Goal: Task Accomplishment & Management: Use online tool/utility

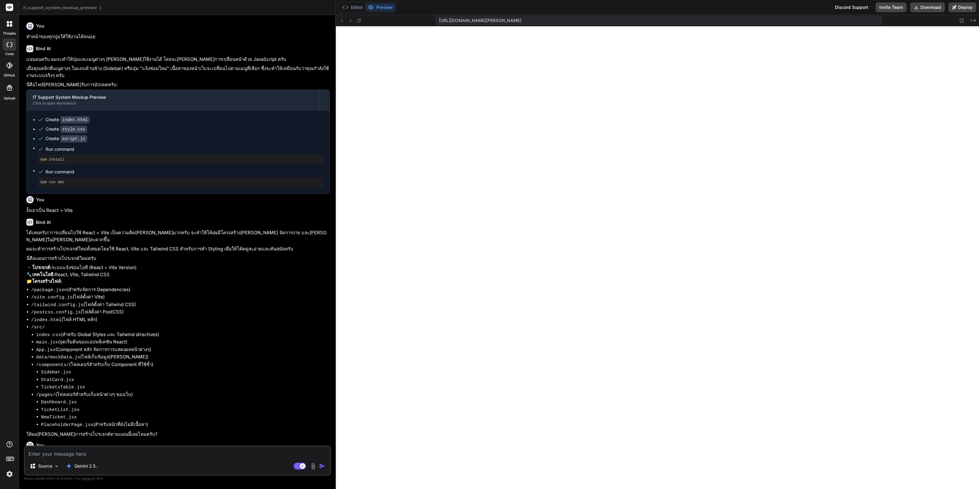
scroll to position [263, 0]
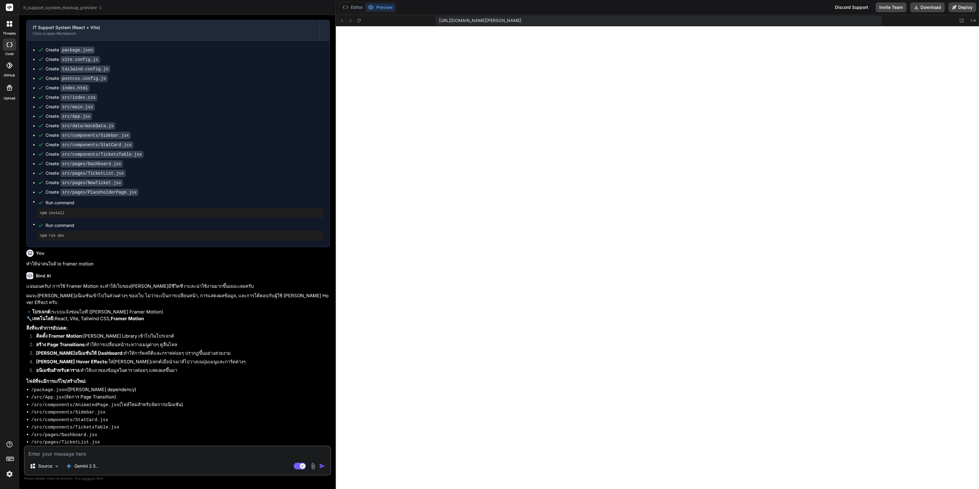
click at [173, 455] on textarea at bounding box center [177, 452] width 305 height 11
type textarea "g"
type textarea "x"
type textarea "เ"
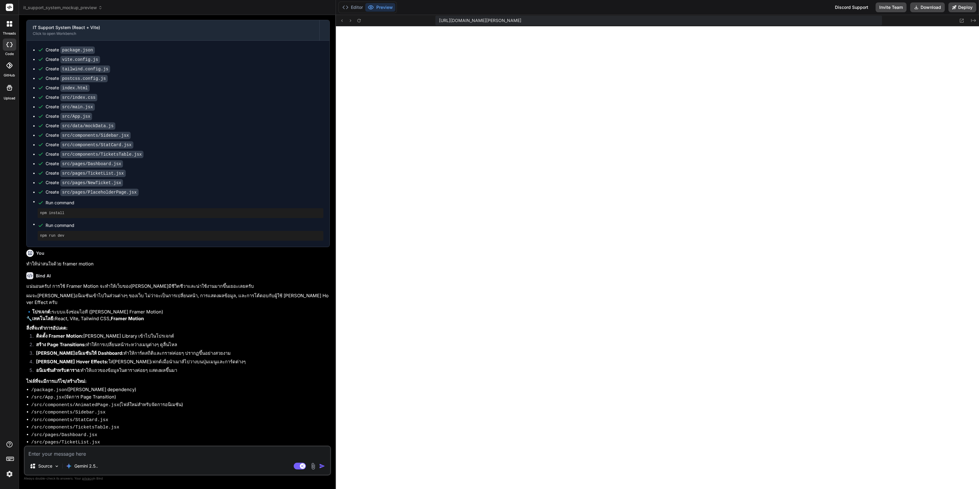
type textarea "x"
type textarea "เป"
type textarea "x"
type textarea "เปล"
type textarea "x"
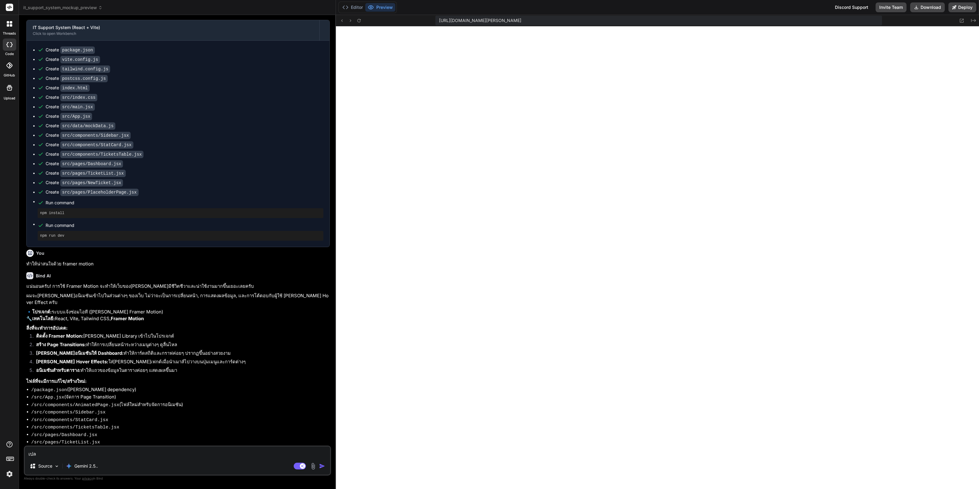
type textarea "เปลั"
type textarea "x"
type textarea "เปล"
type textarea "x"
type textarea "เป[PERSON_NAME]"
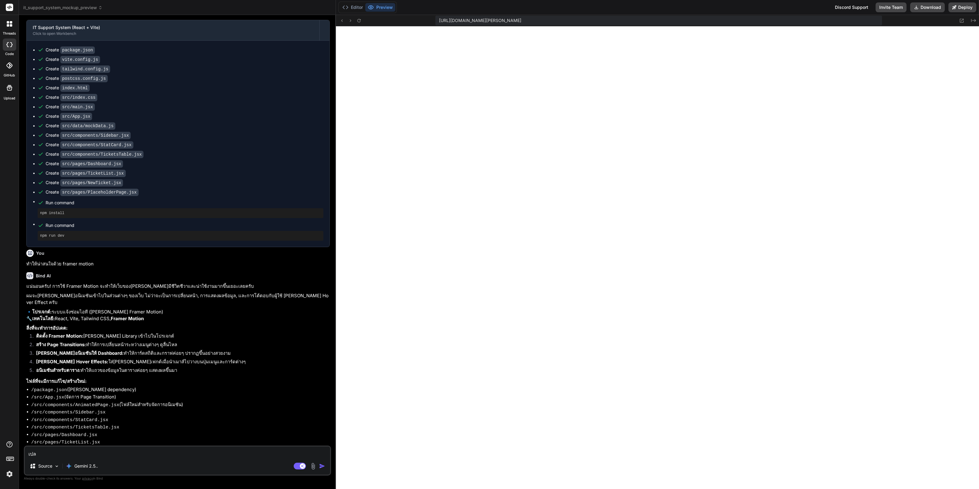
type textarea "x"
type textarea "เป[PERSON_NAME]"
type textarea "x"
type textarea "เปลี่ย"
type textarea "x"
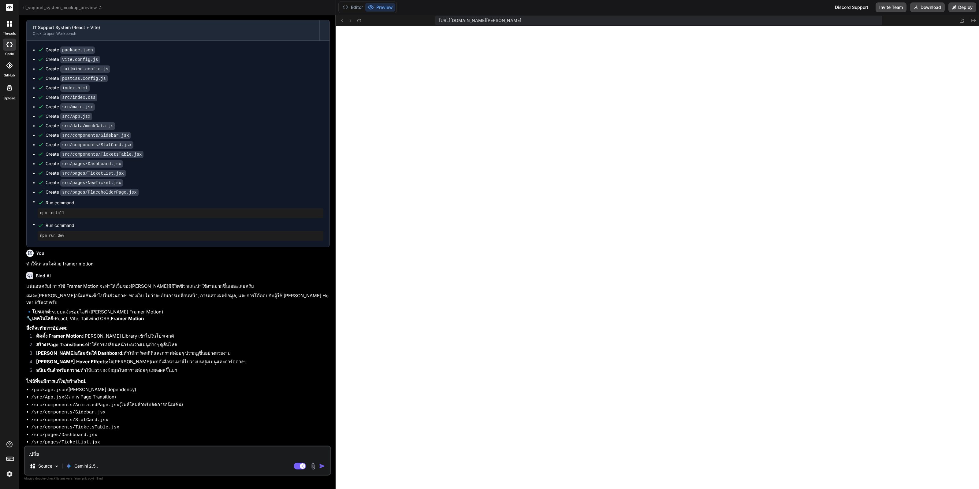
type textarea "เปลี่ยน"
type textarea "x"
type textarea "เปลี่ยนเ"
type textarea "x"
type textarea "เปลี่ยนเป"
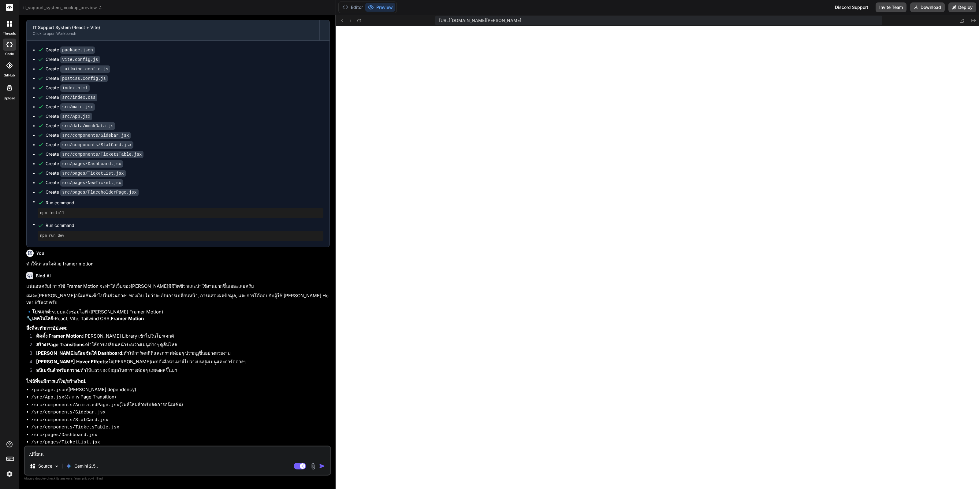
type textarea "x"
type textarea "เปลี่ยนเปฌ"
type textarea "x"
type textarea "เปลี่ยนเป"
type textarea "x"
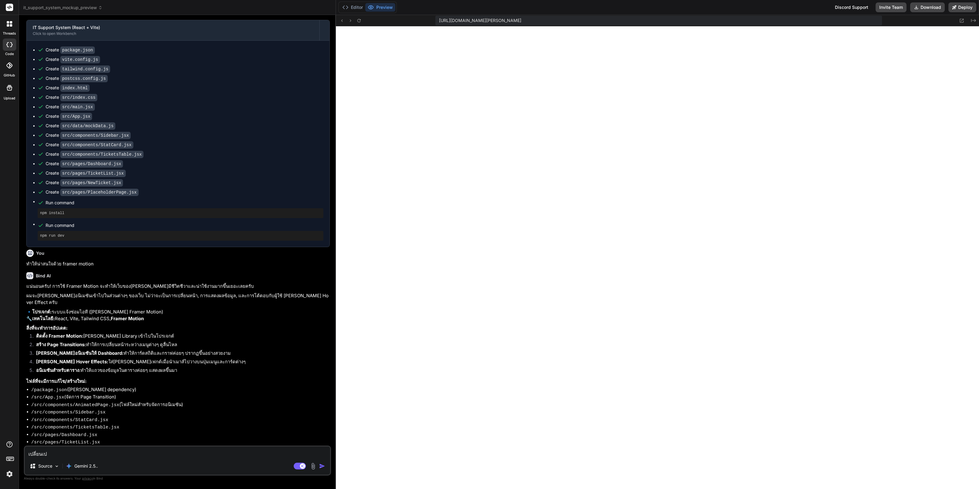
type textarea "เปลี่ยนเป็"
type textarea "x"
type textarea "เปลี่ยนเป็น"
type textarea "x"
type textarea "เปลี่ยนเป็น"
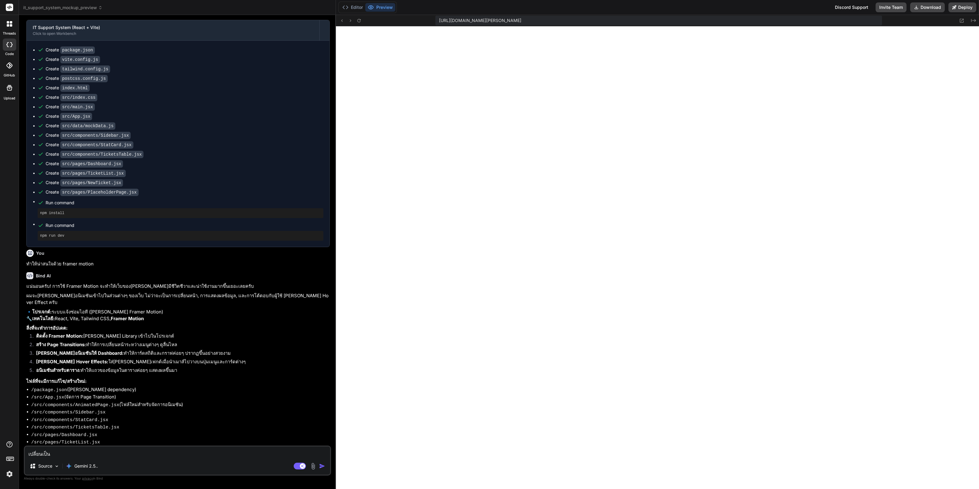
type textarea "x"
type textarea "เปลี่ยนเป็น Backend laravel"
type textarea "x"
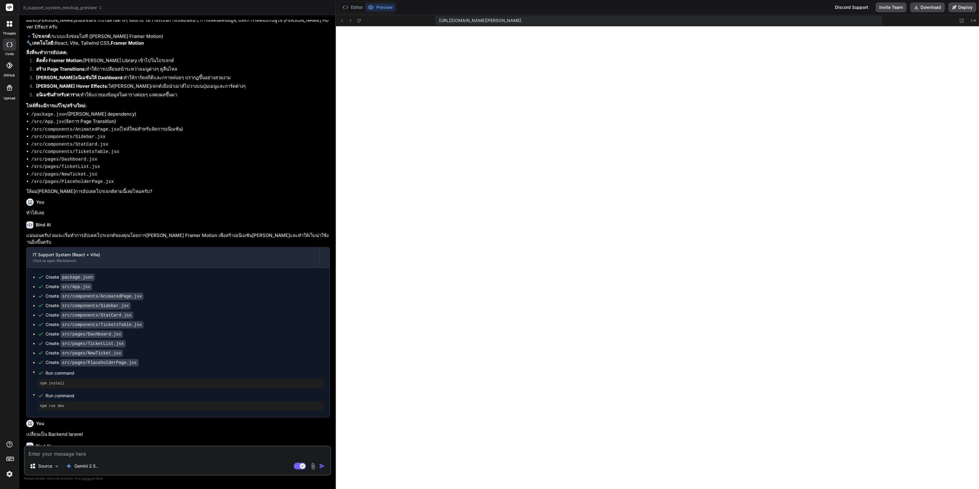
scroll to position [741, 0]
type textarea "x"
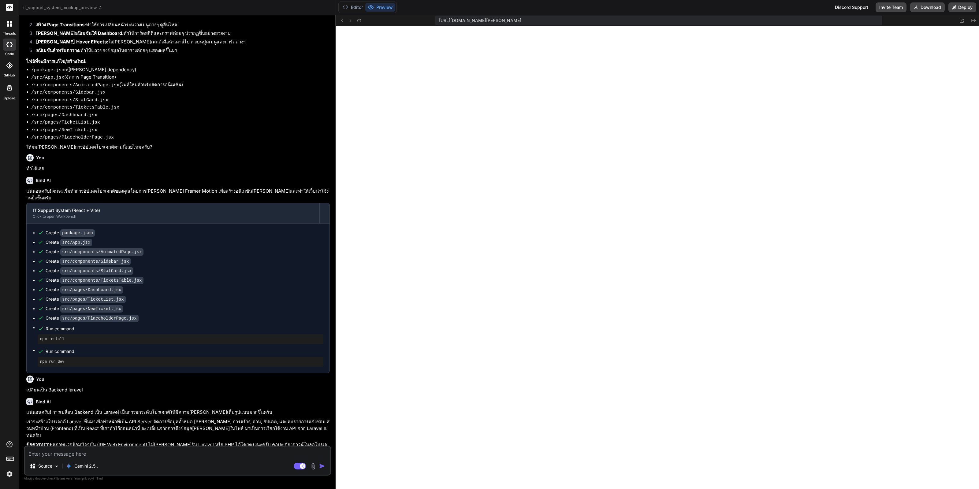
scroll to position [833, 0]
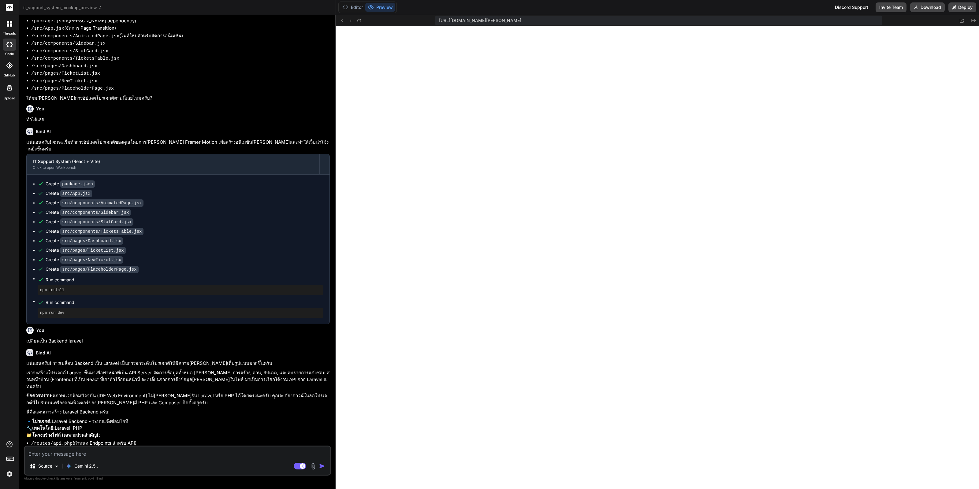
type textarea "ไ"
type textarea "x"
type textarea "ได"
type textarea "x"
type textarea "ได้"
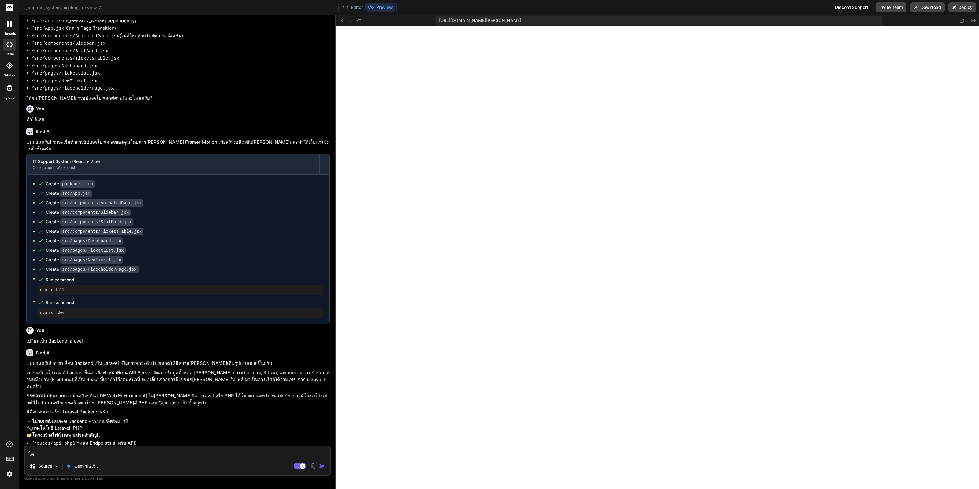
type textarea "x"
type textarea "ได้เ"
type textarea "x"
type textarea "ได้เล"
type textarea "x"
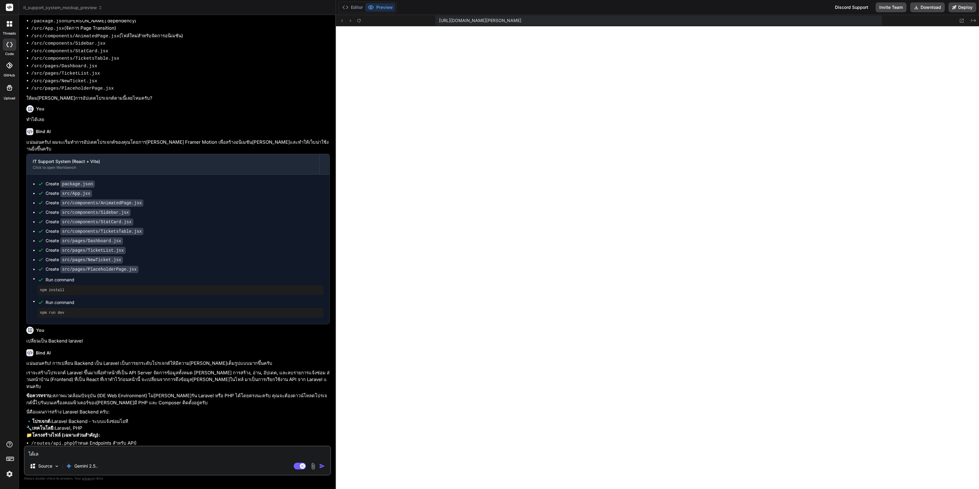
type textarea "ได้เลย"
type textarea "x"
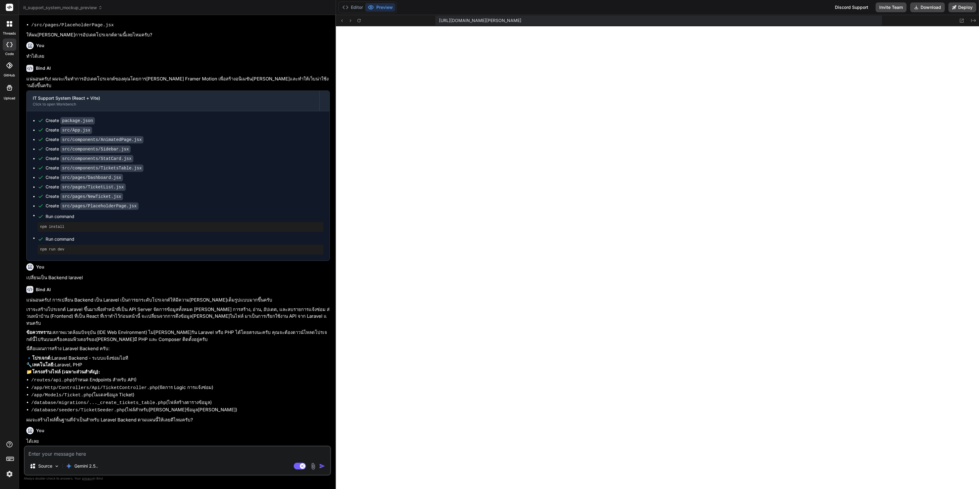
scroll to position [896, 0]
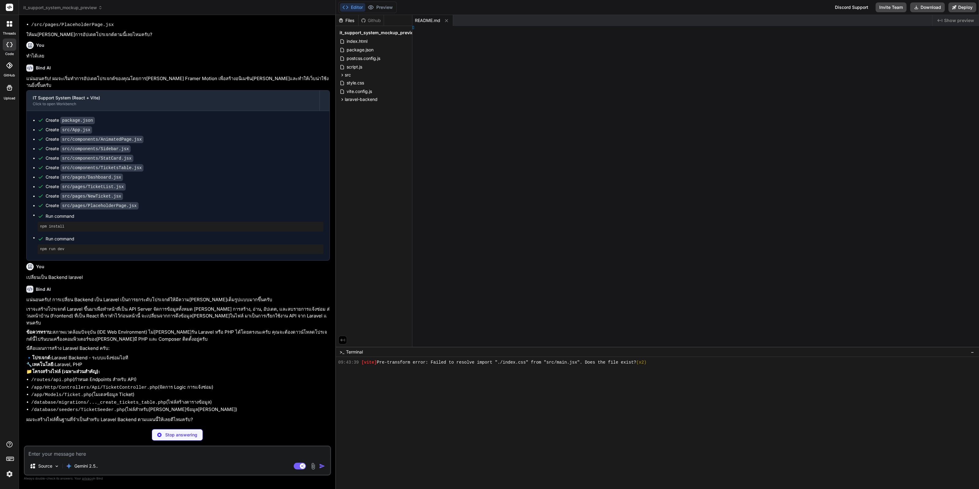
type textarea "x"
type textarea "ass);"
type textarea "x"
type textarea "]; }"
type textarea "x"
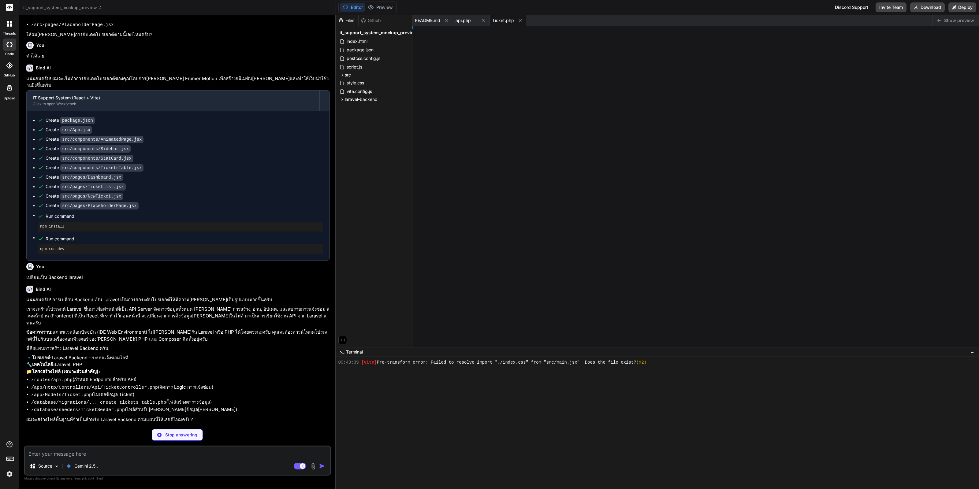
type textarea "} };"
type textarea "x"
type textarea "}"
type textarea "x"
type textarea "} }"
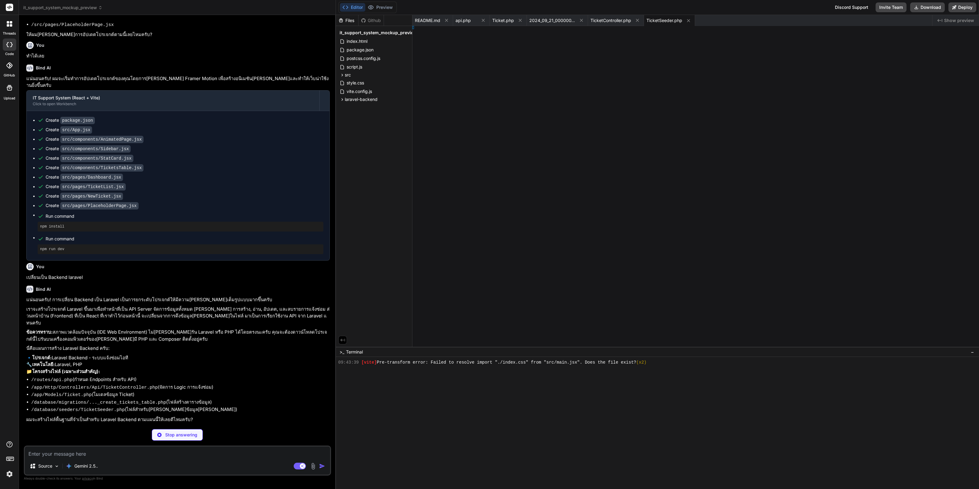
type textarea "x"
type textarea "}"
type textarea "x"
type textarea "* Seed the application's database. */ public function run(): void { $this->call…"
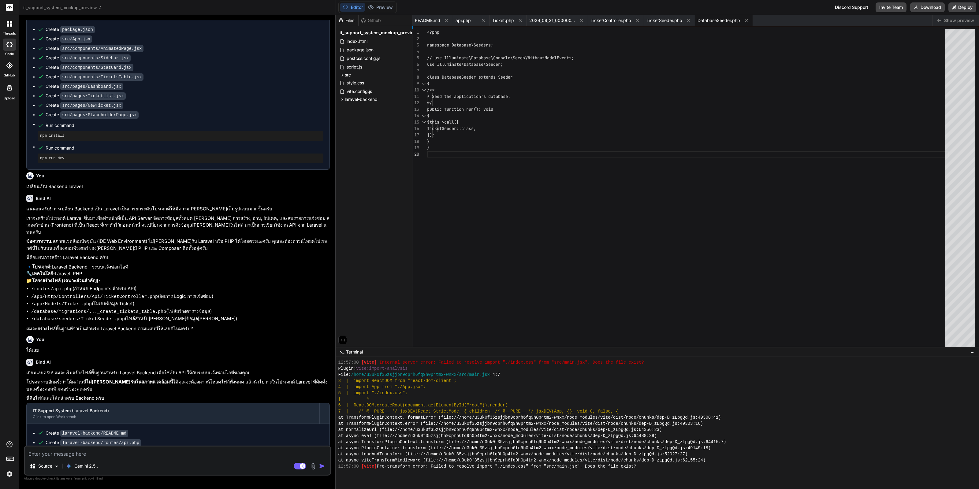
scroll to position [1016, 0]
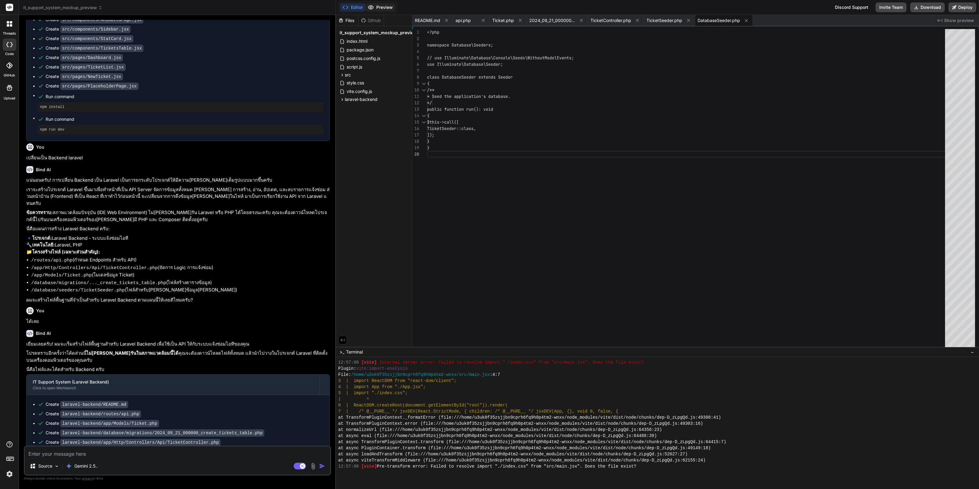
click at [379, 8] on button "Preview" at bounding box center [380, 7] width 30 height 9
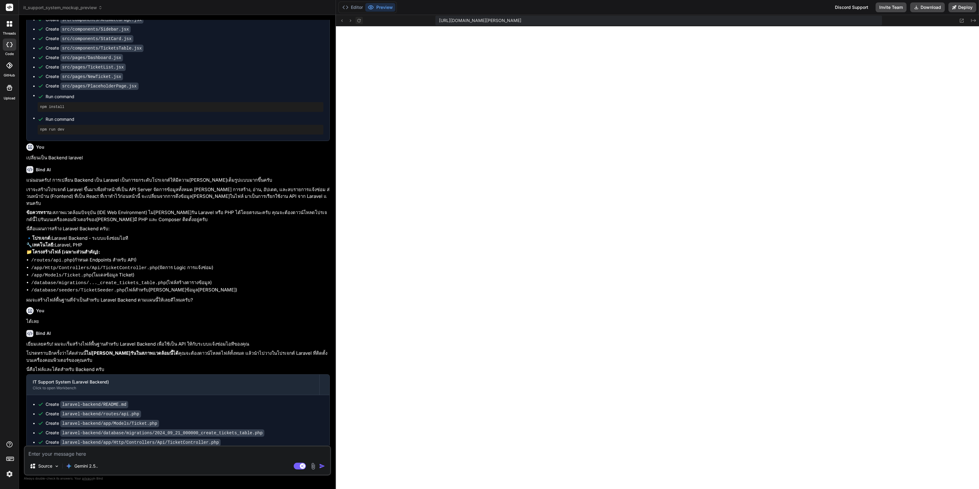
click at [358, 23] on icon at bounding box center [359, 20] width 5 height 5
click at [357, 17] on button at bounding box center [359, 20] width 7 height 7
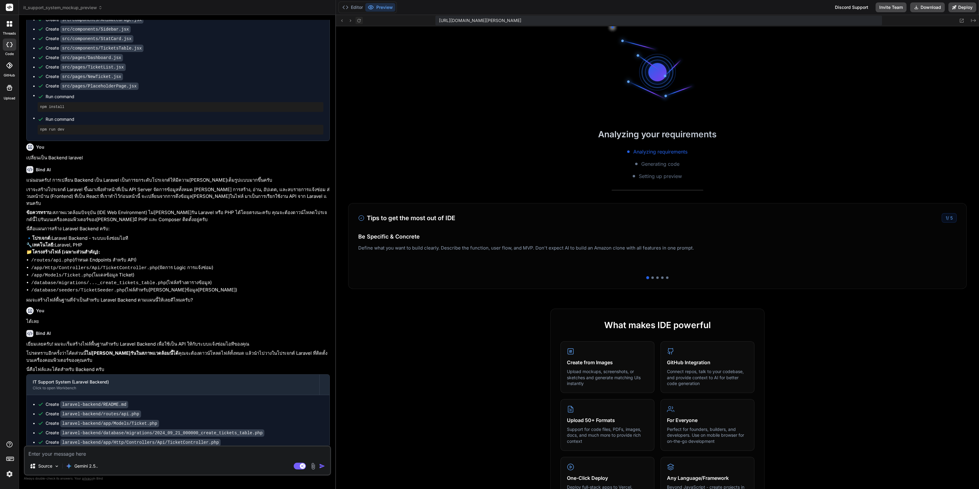
scroll to position [1126, 0]
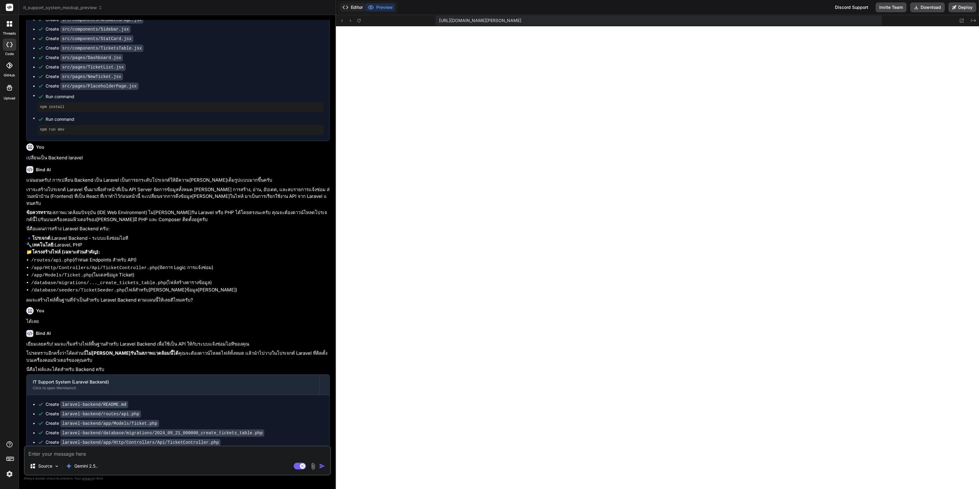
click at [353, 7] on button "Editor" at bounding box center [352, 7] width 25 height 9
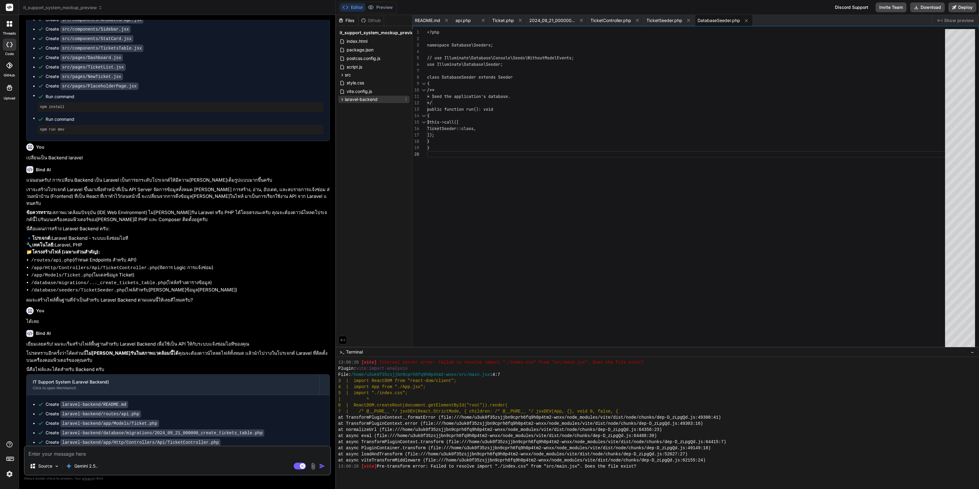
click at [378, 99] on div "laravel-backend" at bounding box center [373, 99] width 71 height 7
click at [150, 458] on textarea at bounding box center [177, 452] width 305 height 11
click at [156, 452] on textarea at bounding box center [177, 452] width 305 height 11
click at [968, 5] on button "Deploy" at bounding box center [963, 7] width 28 height 10
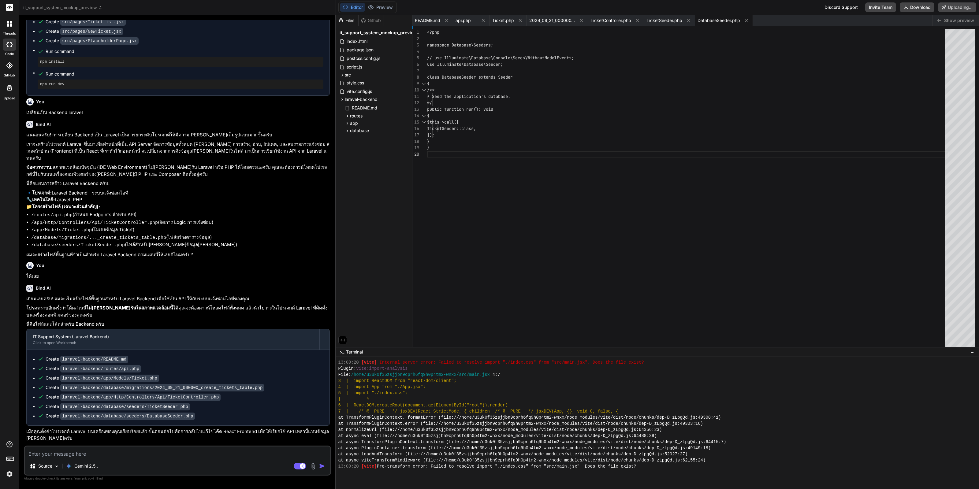
scroll to position [1069, 0]
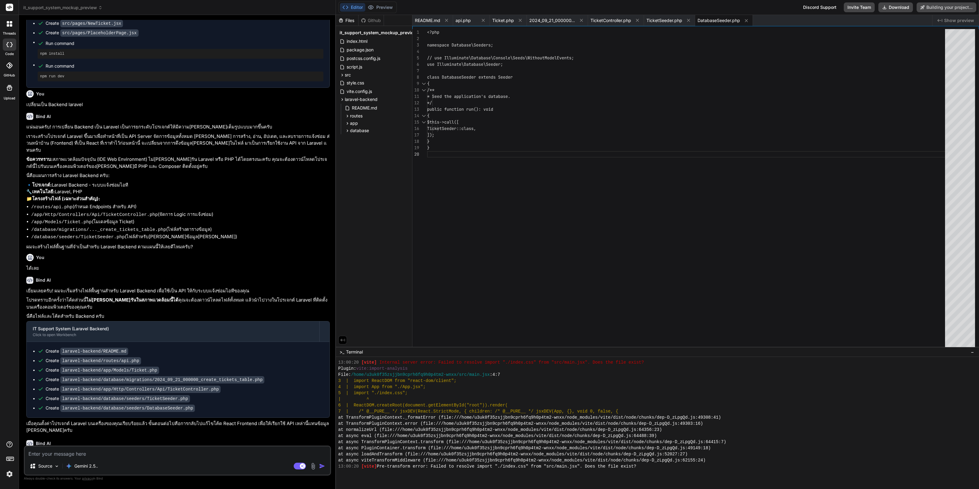
type textarea "x"
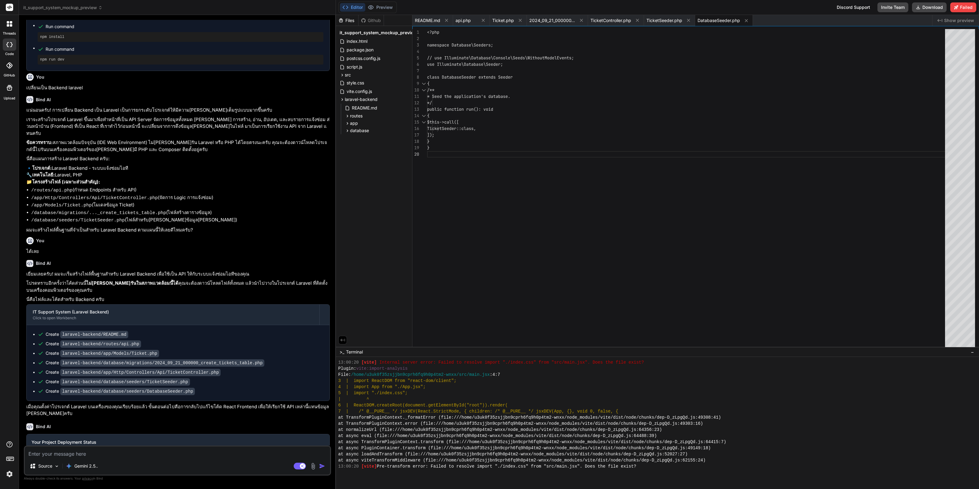
scroll to position [1086, 0]
click at [156, 475] on div "Source Gemini 2.5.." at bounding box center [177, 467] width 305 height 15
click at [175, 457] on textarea at bounding box center [177, 452] width 305 height 11
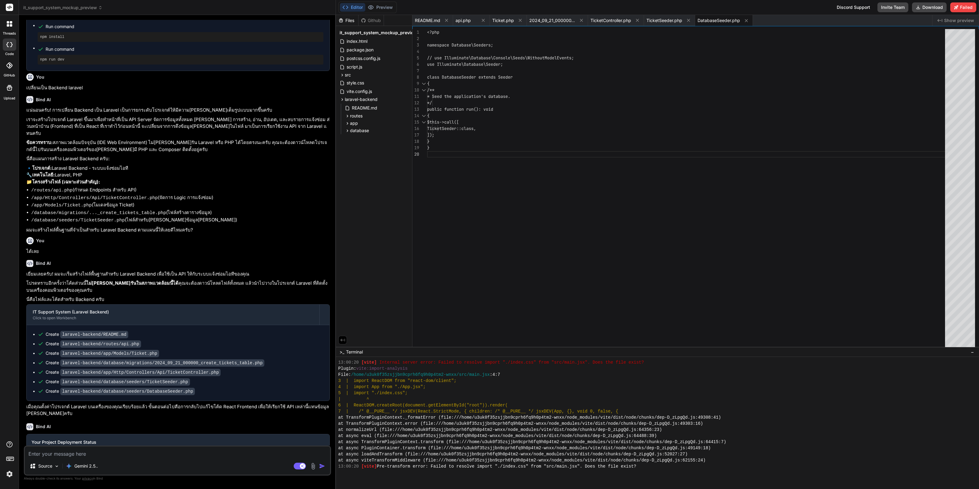
click at [175, 457] on textarea at bounding box center [177, 452] width 305 height 11
click at [175, 458] on textarea at bounding box center [177, 452] width 305 height 11
click at [174, 458] on textarea at bounding box center [177, 452] width 305 height 11
type textarea "พ"
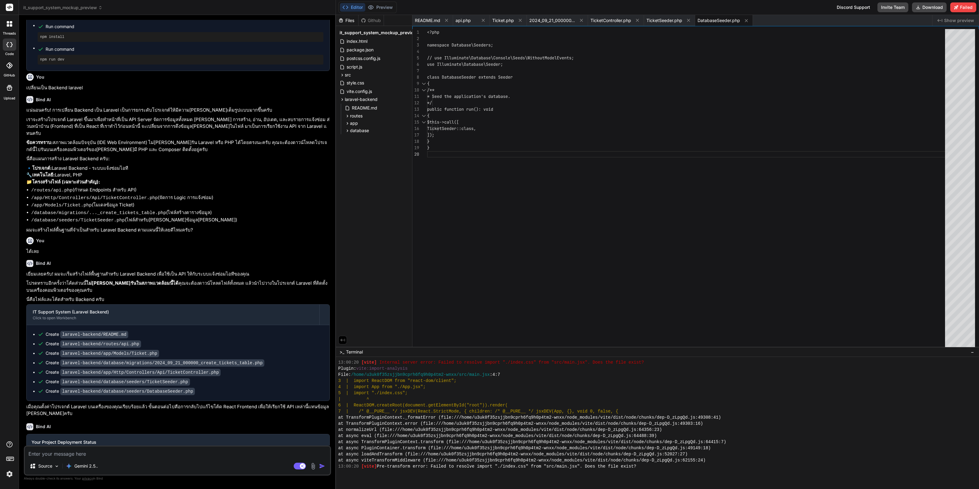
type textarea "x"
type textarea "พร"
type textarea "x"
type textarea "พรี"
type textarea "x"
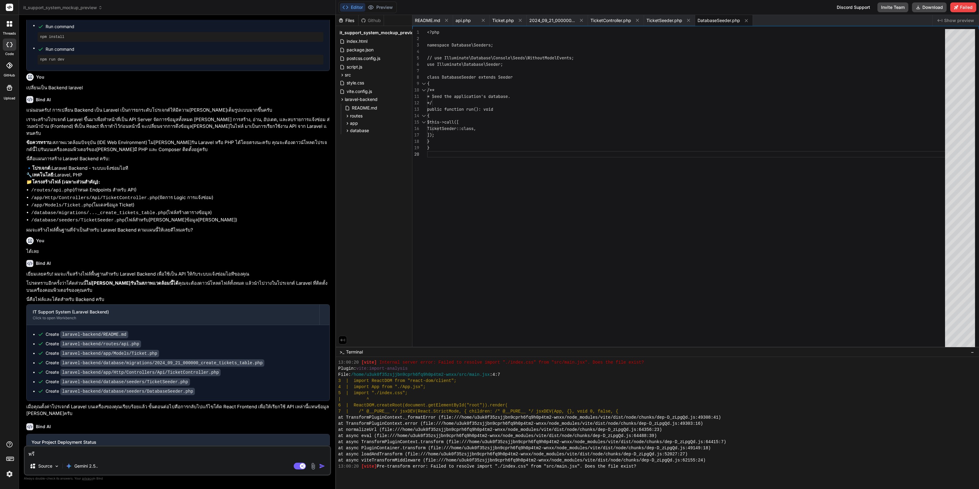
type textarea "พรีว"
type textarea "x"
type textarea "พรีวิ"
type textarea "x"
type textarea "พรีวิว"
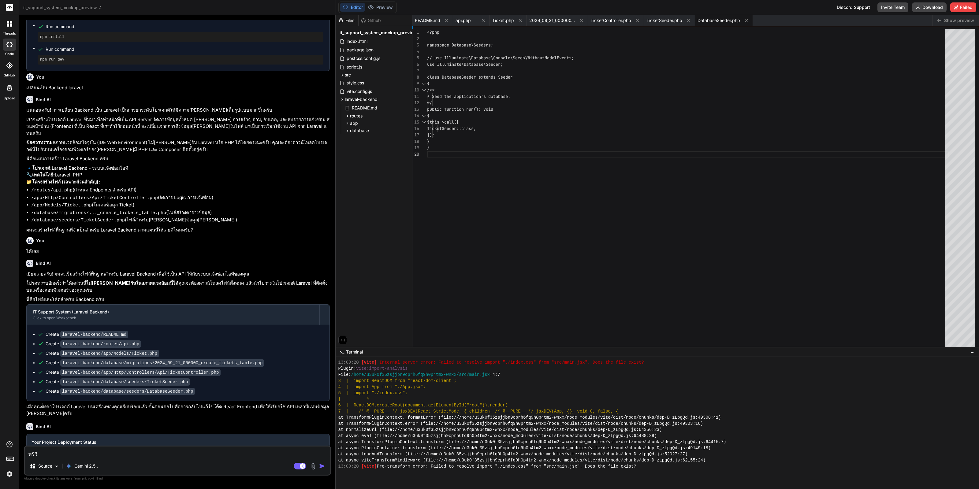
type textarea "x"
type textarea "พรีวิวส"
type textarea "x"
type textarea "พรีวิวสิ"
type textarea "x"
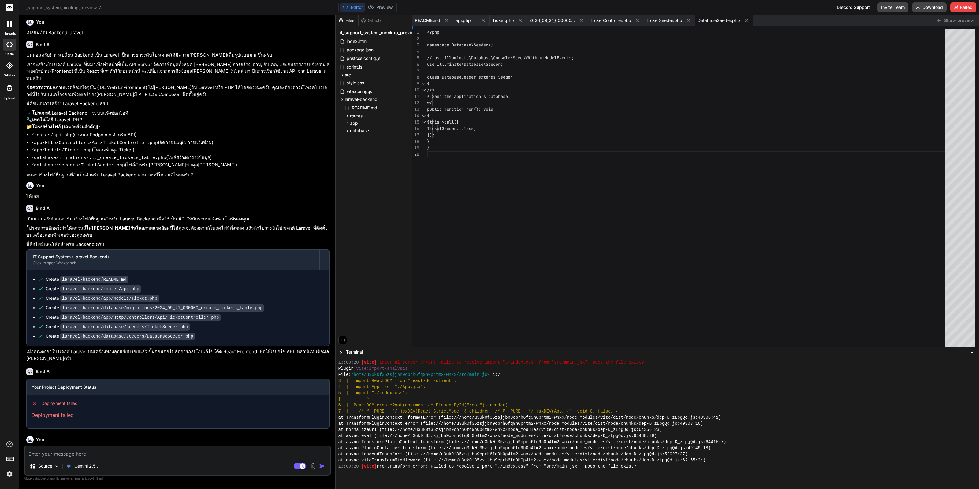
scroll to position [1150, 0]
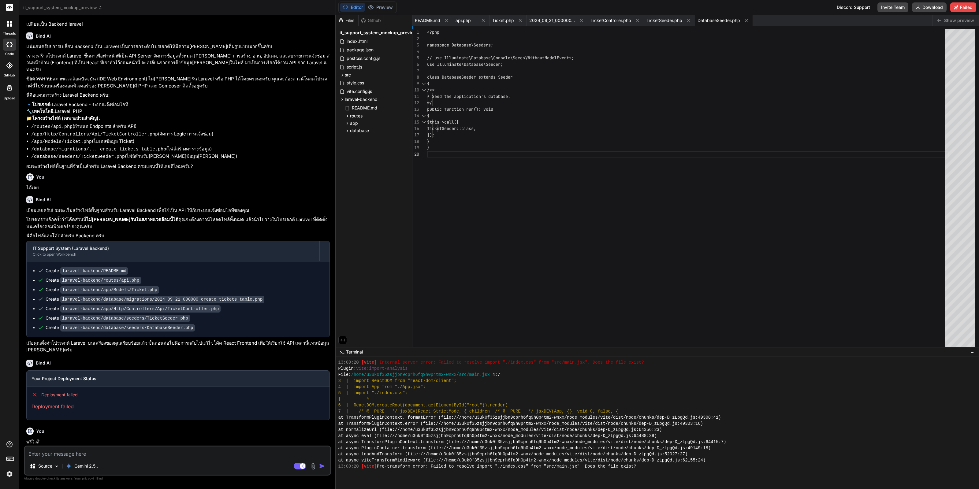
type textarea "x"
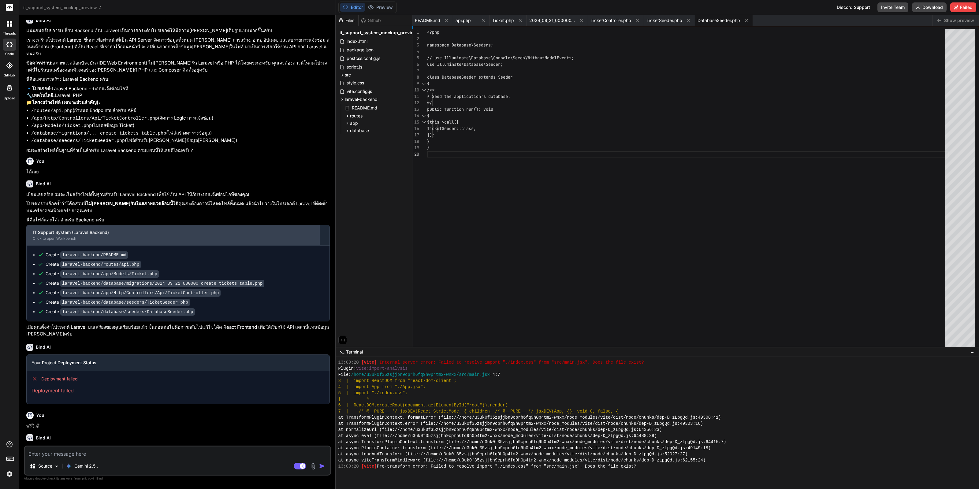
scroll to position [1175, 0]
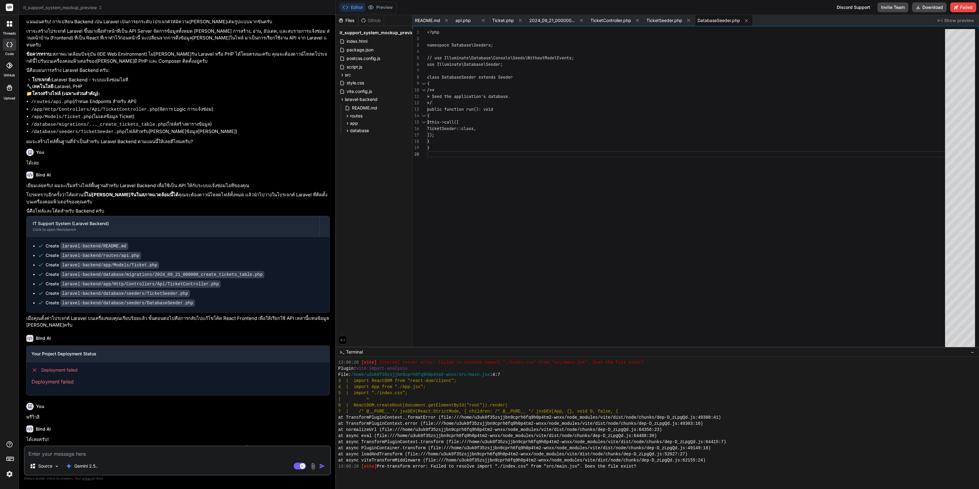
type textarea "จ"
type textarea "x"
type textarea "จั"
type textarea "x"
type textarea "จัด"
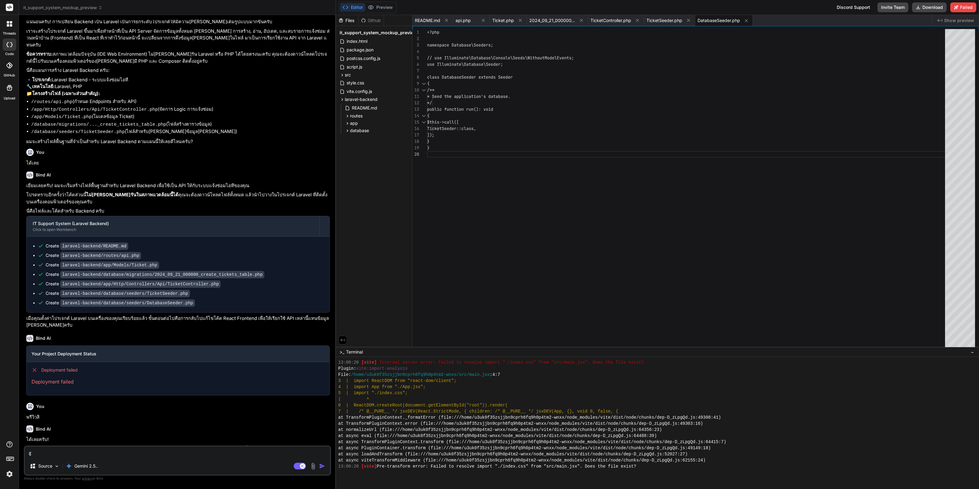
type textarea "x"
type textarea "จัดไ"
type textarea "x"
type textarea "จัดไป"
type textarea "x"
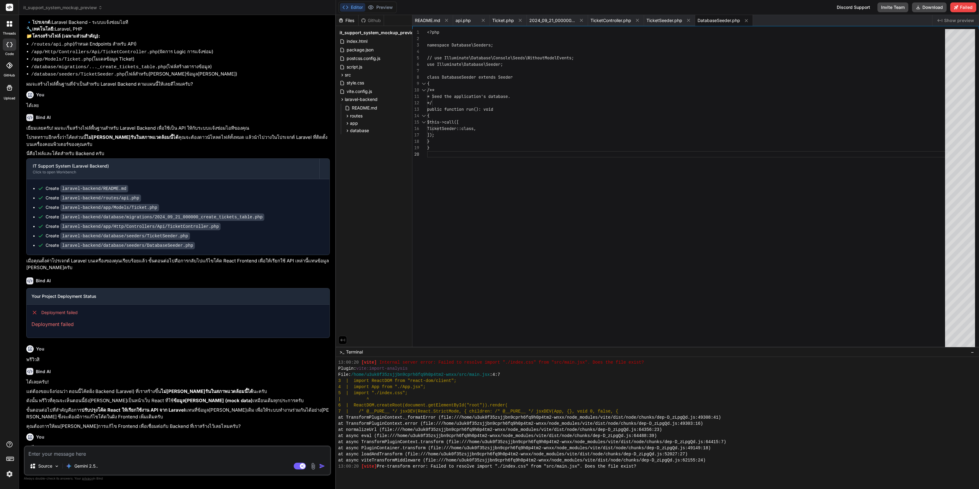
scroll to position [1238, 0]
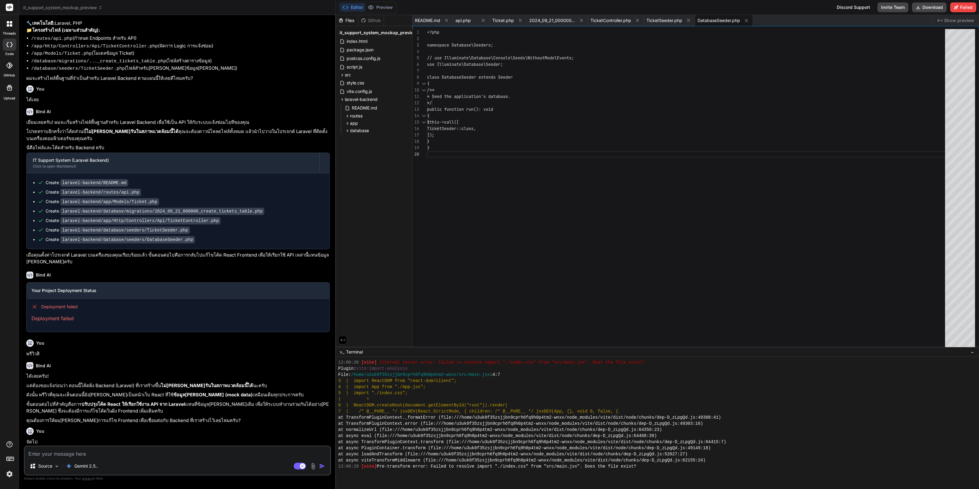
type textarea "x"
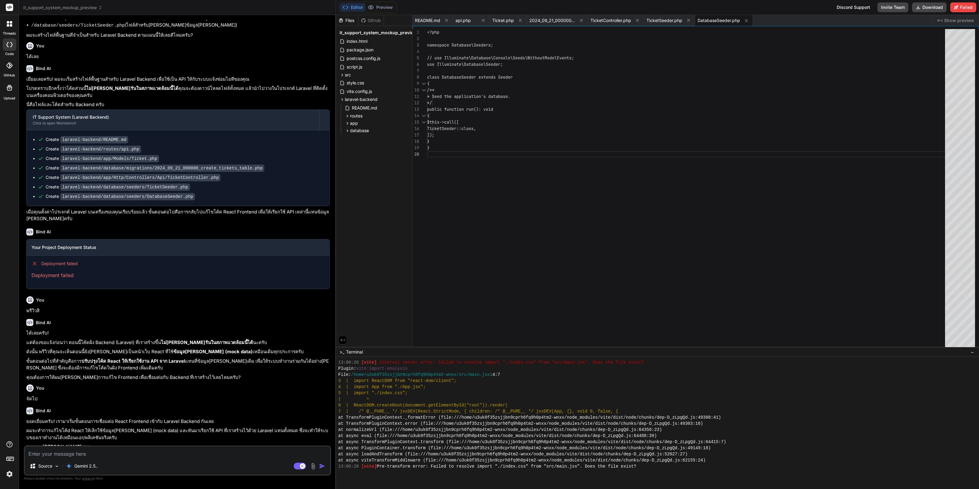
scroll to position [1366, 0]
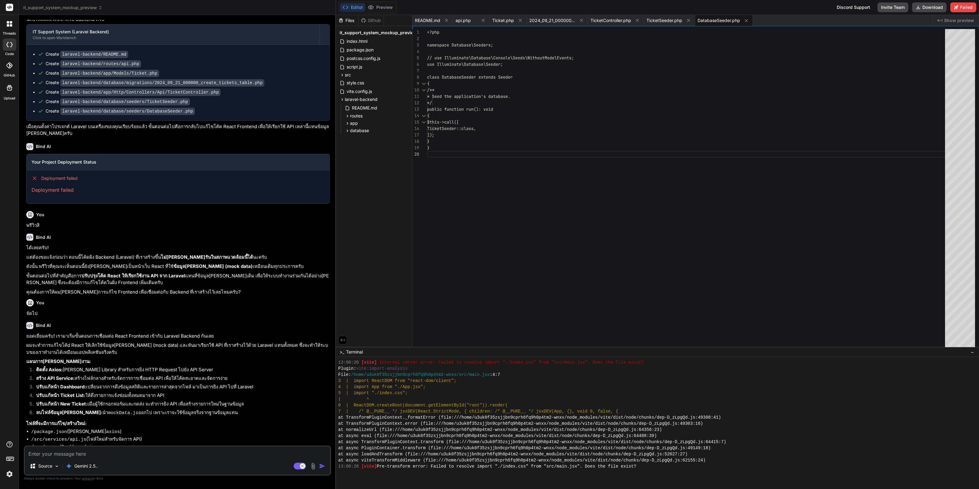
type textarea "ด"
type textarea "x"
type textarea "ดพ"
type textarea "x"
type textarea "ด"
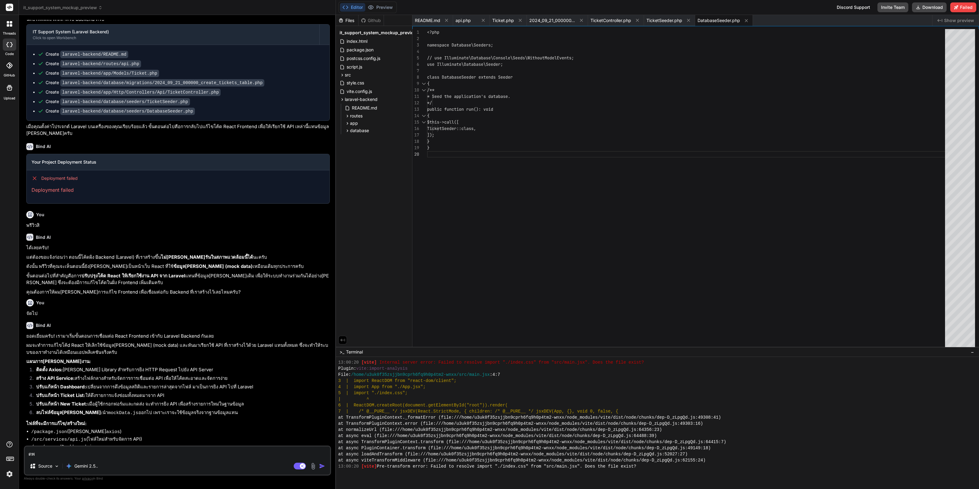
type textarea "x"
type textarea "ดำ"
type textarea "x"
type textarea "ดำเ"
type textarea "x"
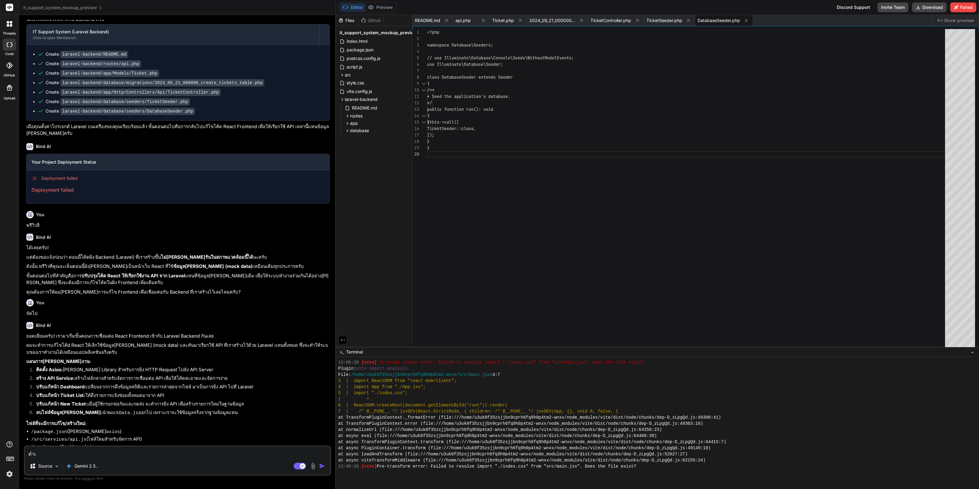
type textarea "ดำเน"
type textarea "x"
type textarea "ดำเนิ"
type textarea "x"
type textarea "[PERSON_NAME]"
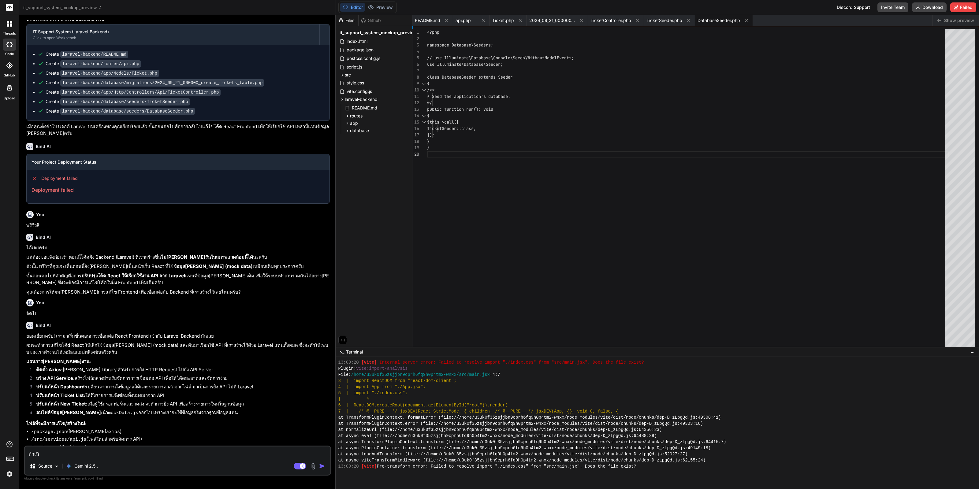
type textarea "x"
type textarea "[PERSON_NAME]ก"
type textarea "x"
type textarea "[PERSON_NAME]กา"
type textarea "x"
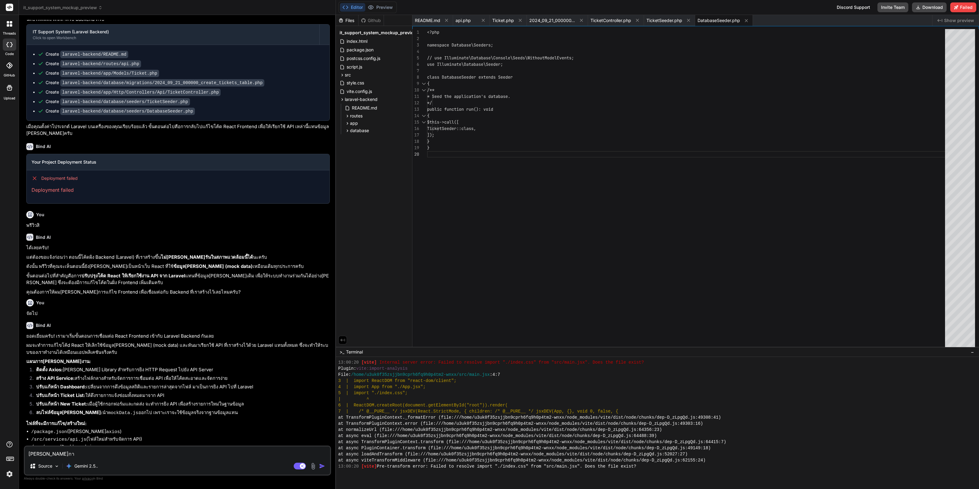
type textarea "[PERSON_NAME]การ"
type textarea "x"
type textarea "[PERSON_NAME]การค"
type textarea "x"
type textarea "[PERSON_NAME]การคร"
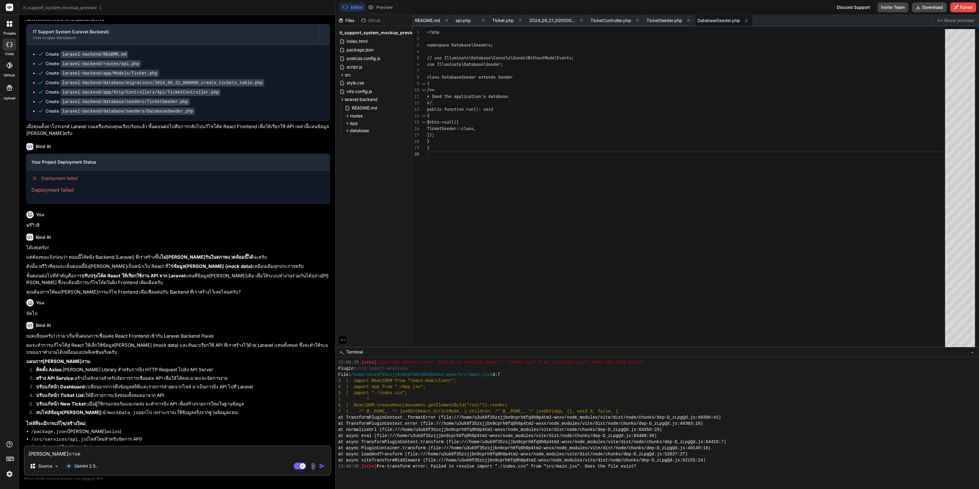
type textarea "x"
type textarea "[PERSON_NAME]การครั"
type textarea "x"
type textarea "[PERSON_NAME]การครับ"
type textarea "x"
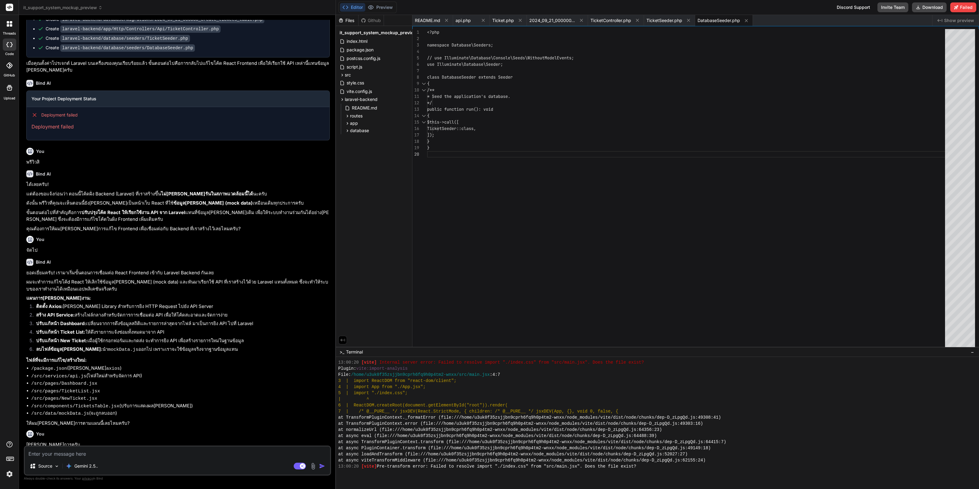
scroll to position [1430, 0]
type textarea "x"
type textarea ""postcss": "^[DATE]", "tailwindcss": "^3.4.3", "vite": "^5.2.0" } }"
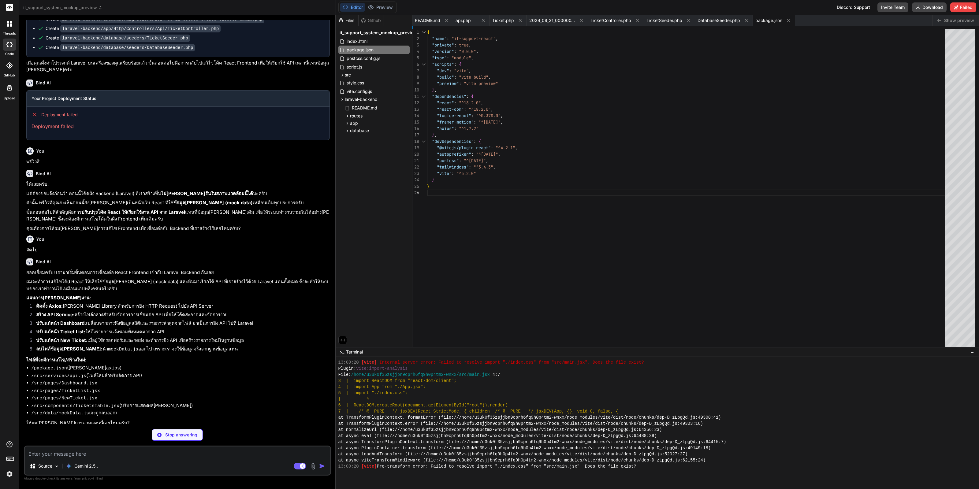
type textarea "x"
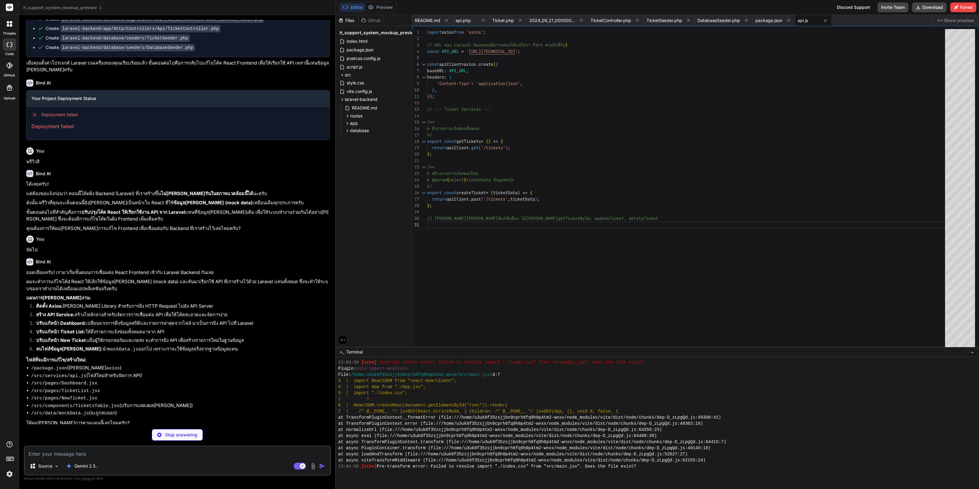
scroll to position [1248, 0]
type textarea "x"
type textarea "); }; export default StatCard;"
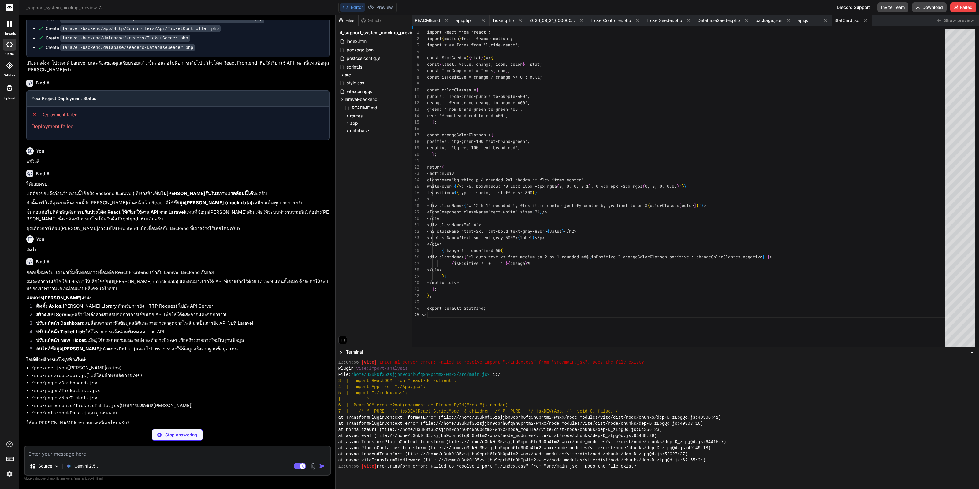
scroll to position [1371, 0]
type textarea "x"
type textarea "); }; export default TicketsTable;"
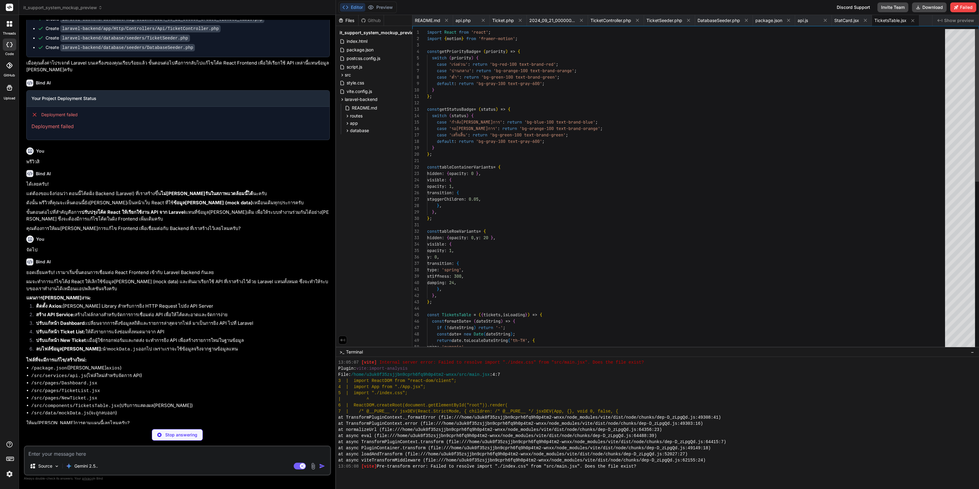
scroll to position [1493, 0]
type textarea "x"
type textarea "export default Dashboard;"
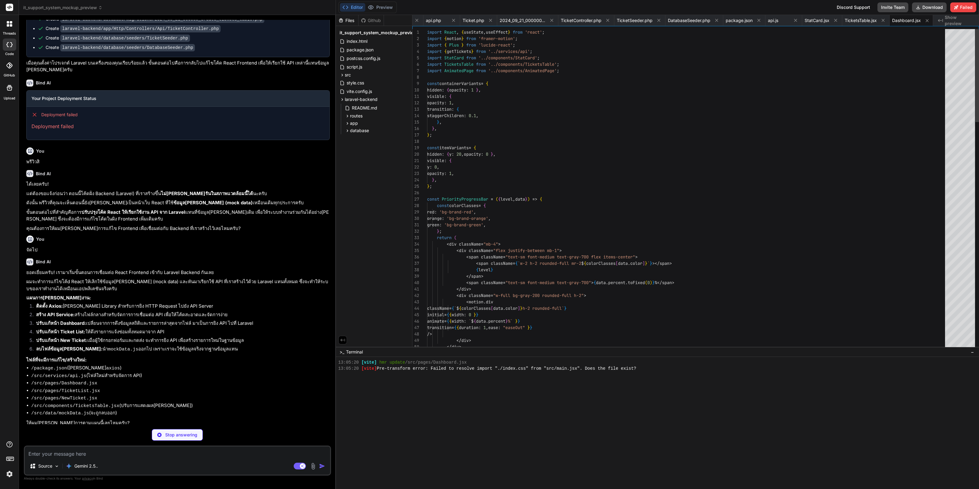
scroll to position [1616, 0]
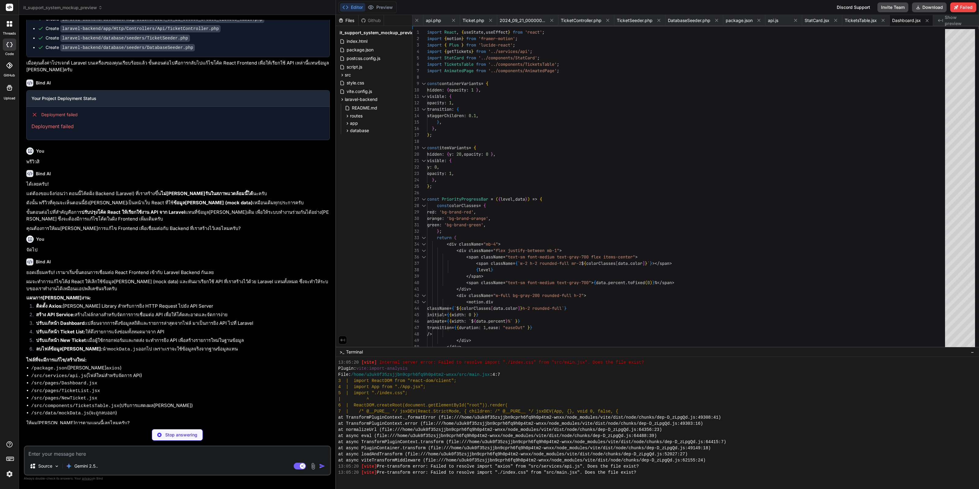
type textarea "x"
type textarea "</AnimatedPage> ); }; export default TicketList;"
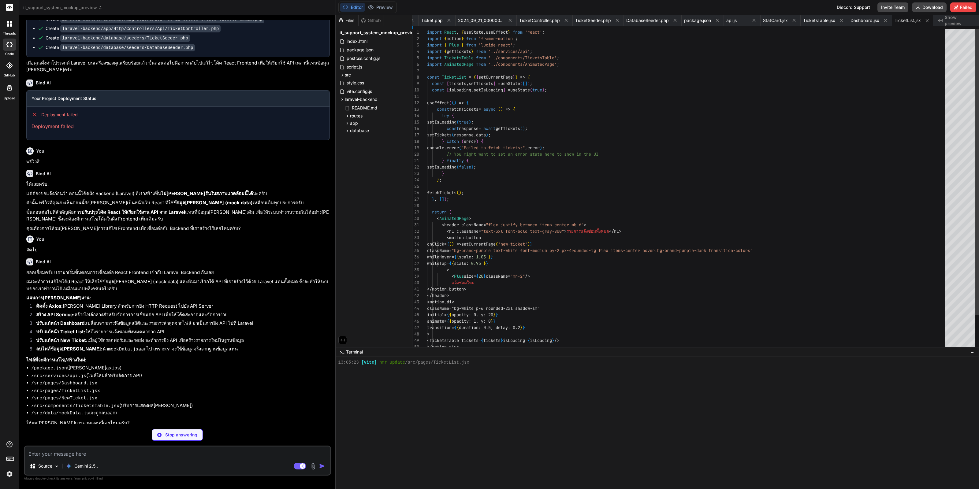
scroll to position [1744, 0]
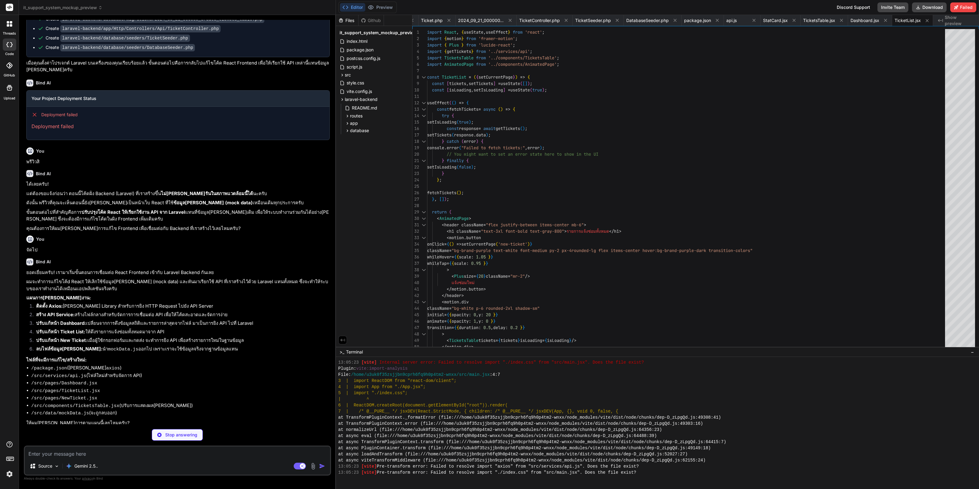
type textarea "x"
type textarea "</div> </form> </motion.div> </AnimatedPage> ); }; export default NewTicket;"
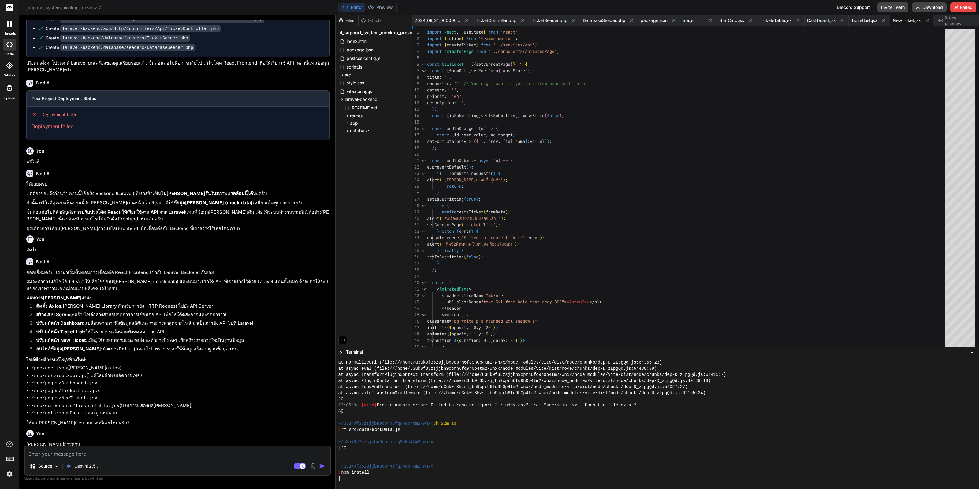
scroll to position [1989, 0]
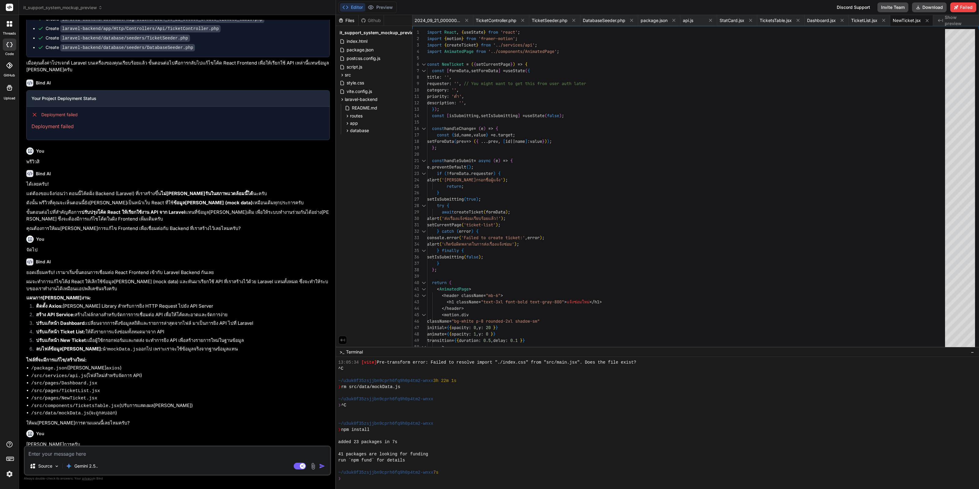
type textarea "x"
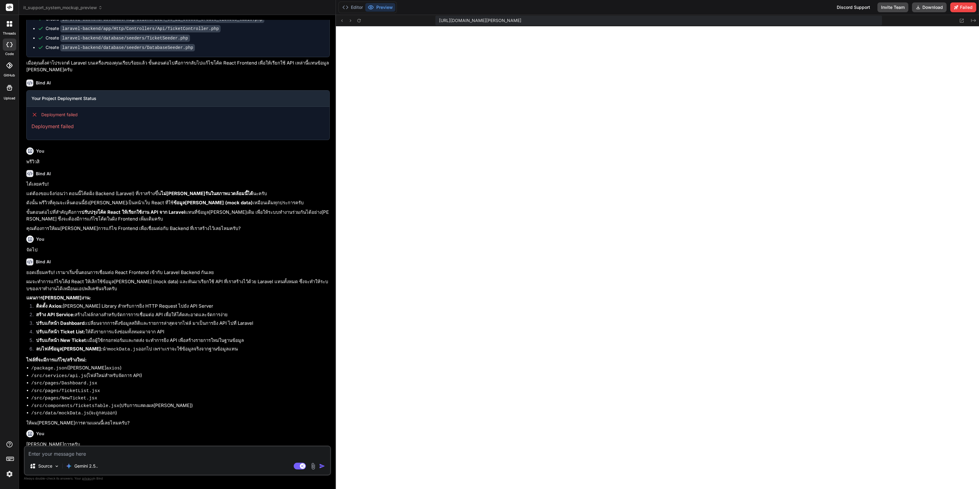
scroll to position [2350, 0]
